Goal: Communication & Community: Participate in discussion

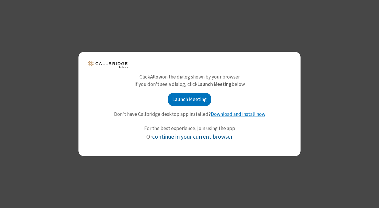
click at [218, 136] on link "continue in your current browser" at bounding box center [192, 136] width 80 height 7
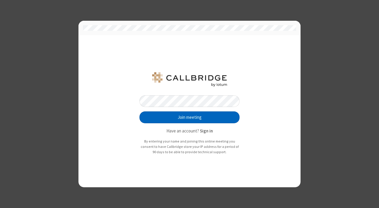
click at [139, 111] on button "Join meeting" at bounding box center [189, 117] width 100 height 12
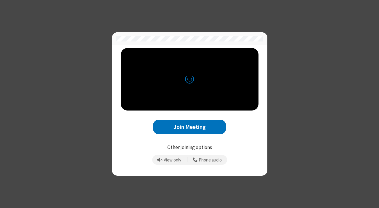
click at [215, 44] on div at bounding box center [189, 38] width 155 height 12
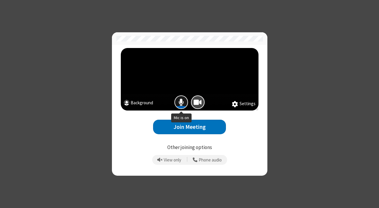
click at [178, 99] on button "Mic is on" at bounding box center [181, 102] width 14 height 14
click at [198, 104] on span "Camera is on" at bounding box center [198, 102] width 8 height 9
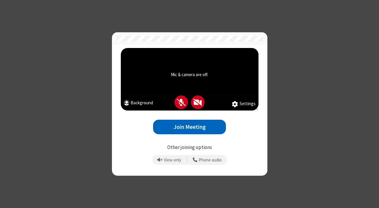
click at [187, 125] on button "Join Meeting" at bounding box center [189, 127] width 73 height 14
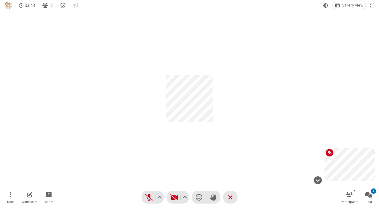
click at [54, 188] on div "Share" at bounding box center [49, 196] width 18 height 17
click at [51, 191] on span "Start sharing" at bounding box center [49, 194] width 6 height 7
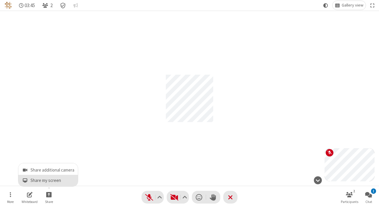
click at [61, 183] on span "Share my screen" at bounding box center [52, 180] width 44 height 5
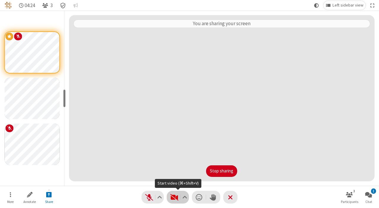
click at [175, 198] on span "Start video (⌘+Shift+V)" at bounding box center [174, 197] width 9 height 9
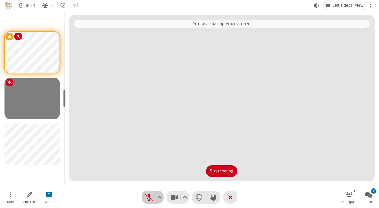
click at [150, 201] on span "Unmute (⌘+Shift+A)" at bounding box center [148, 197] width 9 height 9
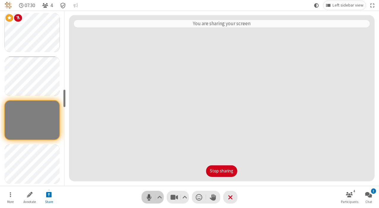
click at [152, 199] on span "Mute (⌘+Shift+A)" at bounding box center [148, 197] width 9 height 9
click at [152, 199] on span "Unmute (⌘+Shift+A)" at bounding box center [148, 197] width 9 height 9
click at [152, 197] on span "Mute (⌘+Shift+A)" at bounding box center [148, 197] width 9 height 9
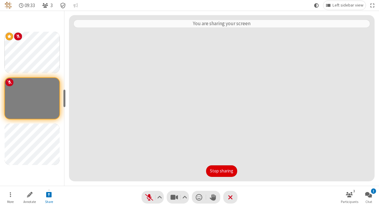
click at [226, 172] on button "Stop sharing" at bounding box center [221, 171] width 31 height 12
